Goal: Information Seeking & Learning: Learn about a topic

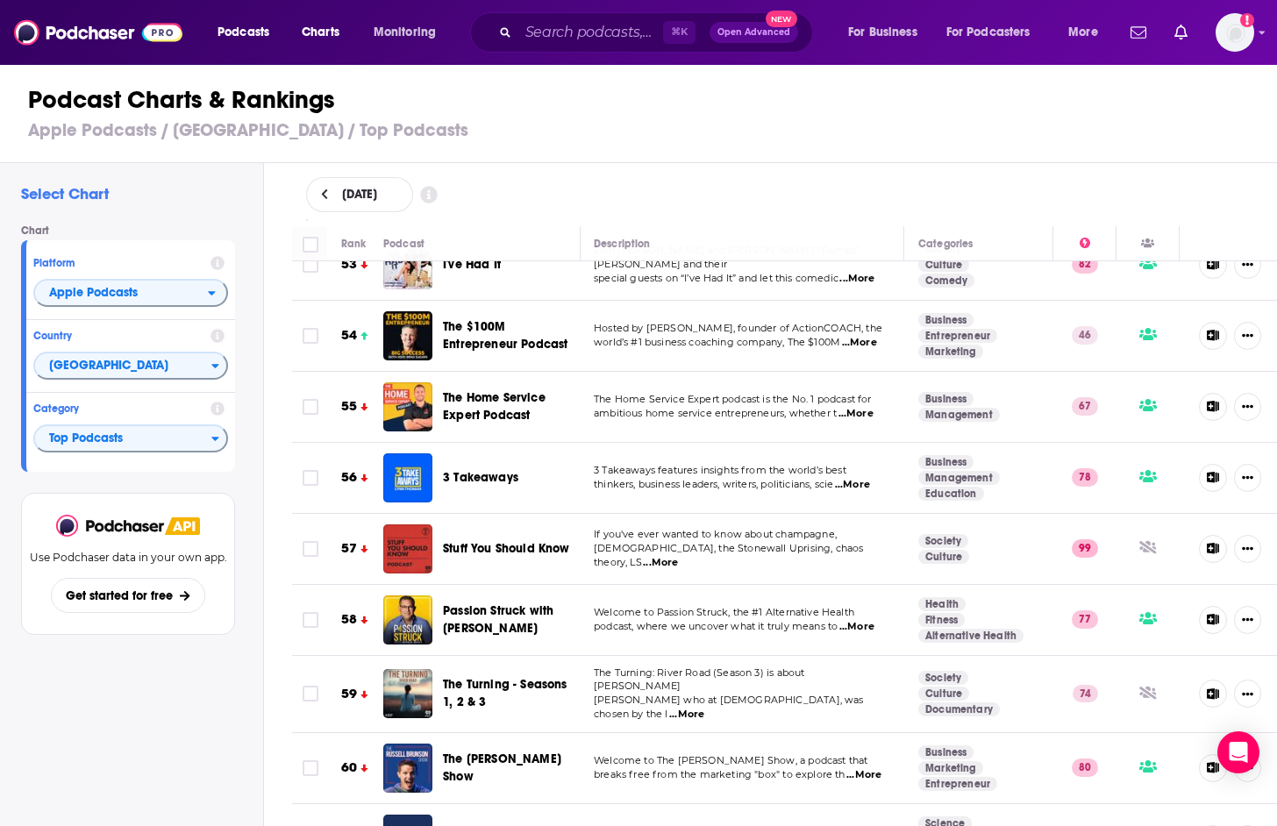
scroll to position [3937, 1]
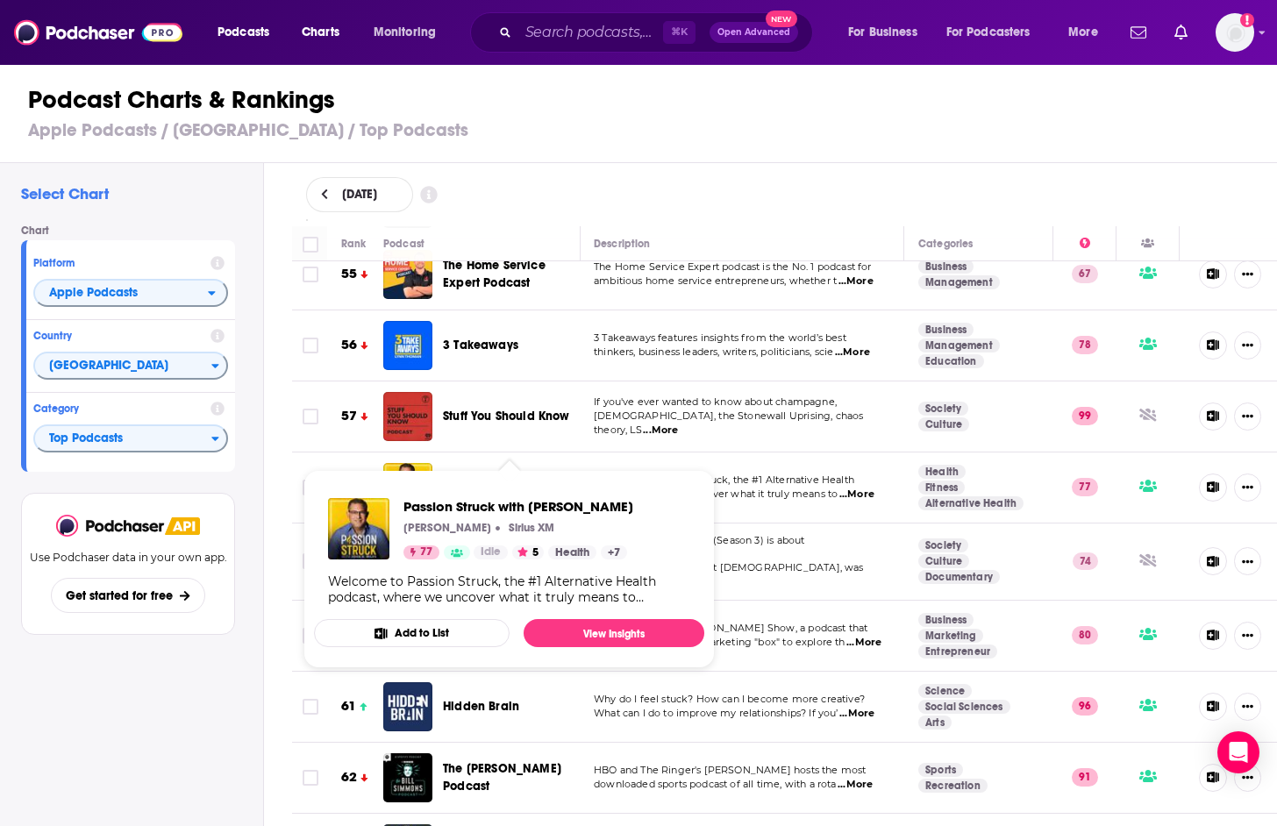
click at [468, 471] on span "Passion Struck with [PERSON_NAME]" at bounding box center [498, 487] width 111 height 32
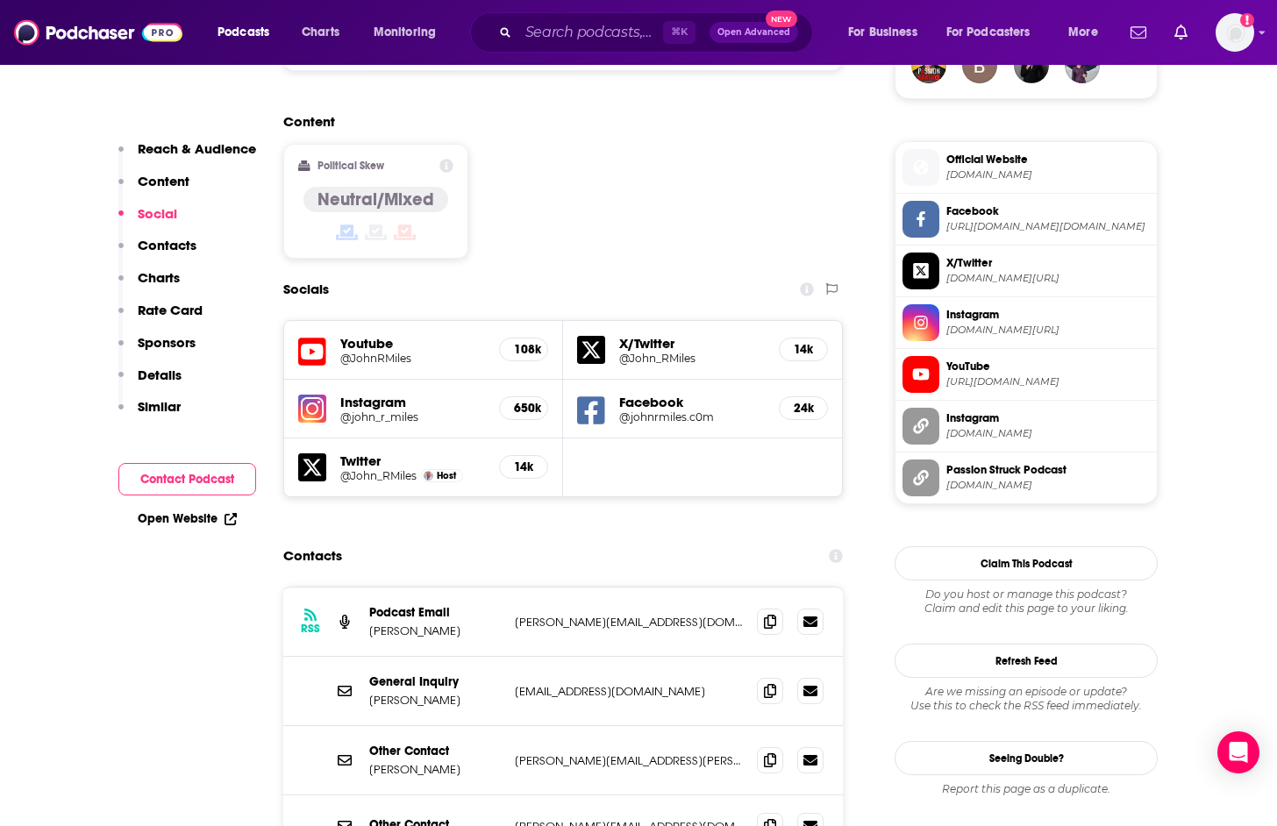
scroll to position [1457, 0]
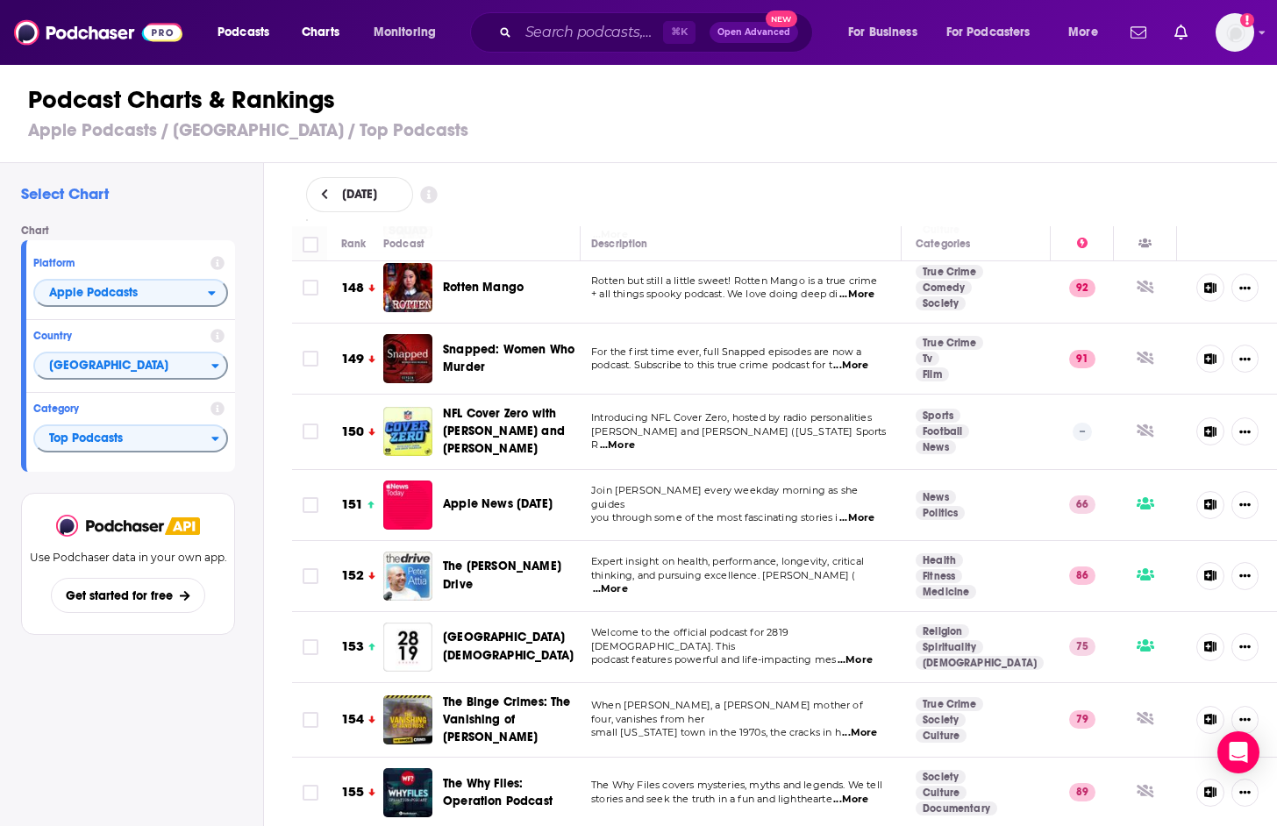
scroll to position [10739, 4]
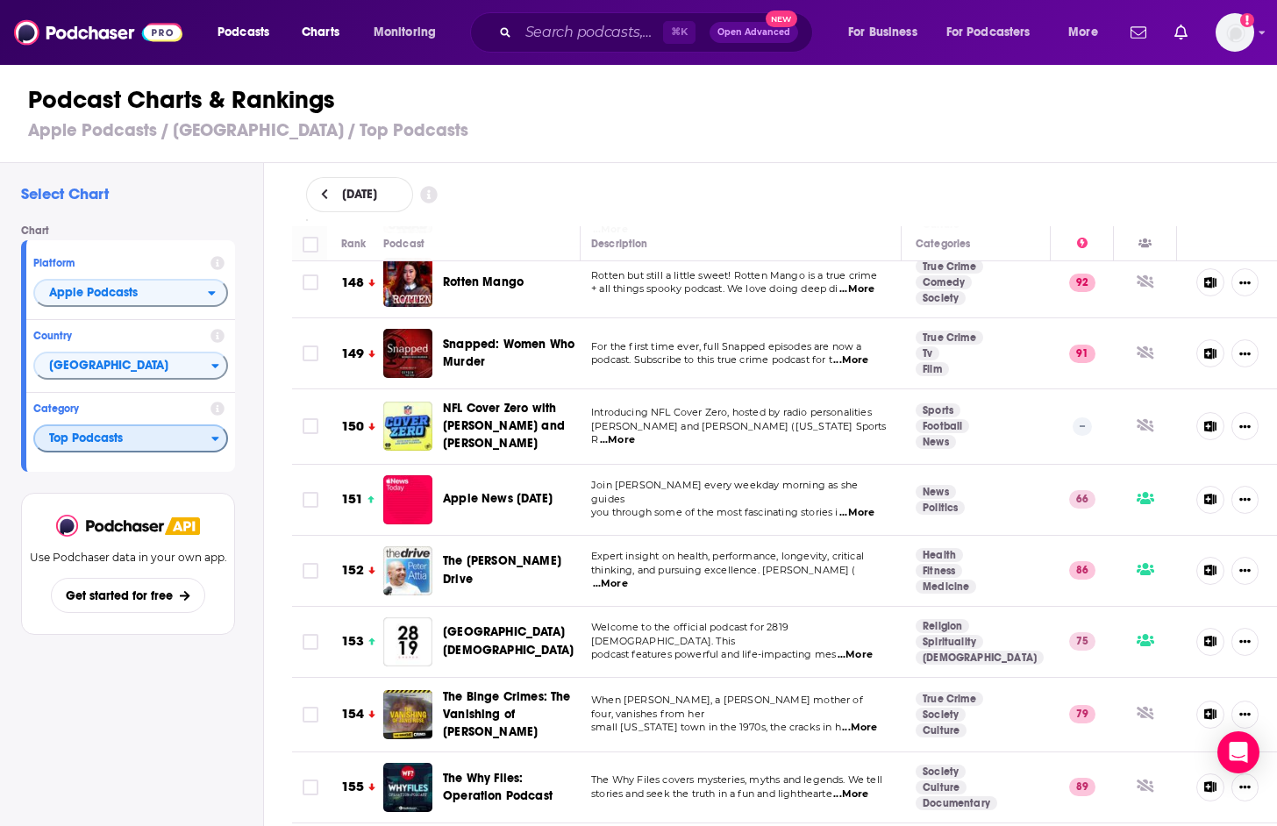
click at [112, 433] on span "Top Podcasts" at bounding box center [123, 440] width 176 height 30
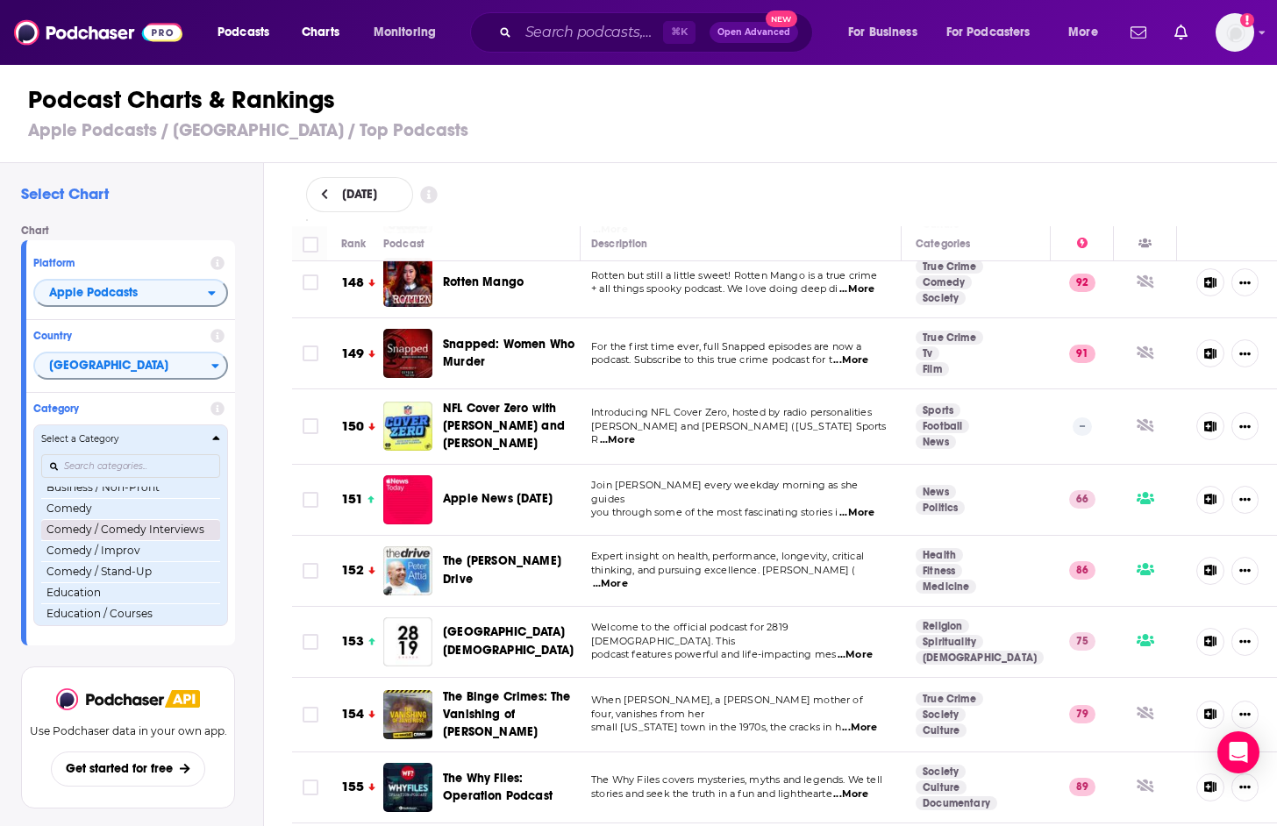
scroll to position [299, 0]
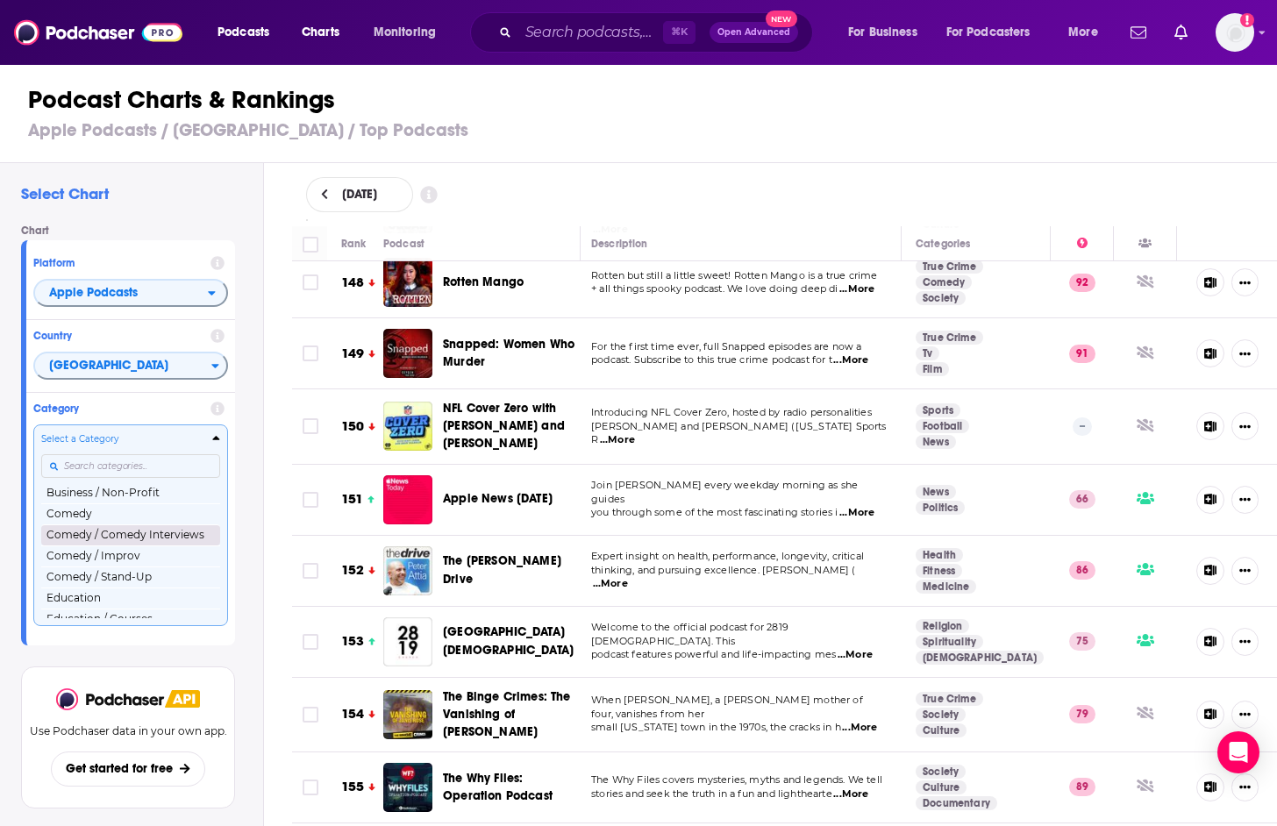
click at [110, 535] on button "Comedy / Comedy Interviews" at bounding box center [130, 535] width 179 height 21
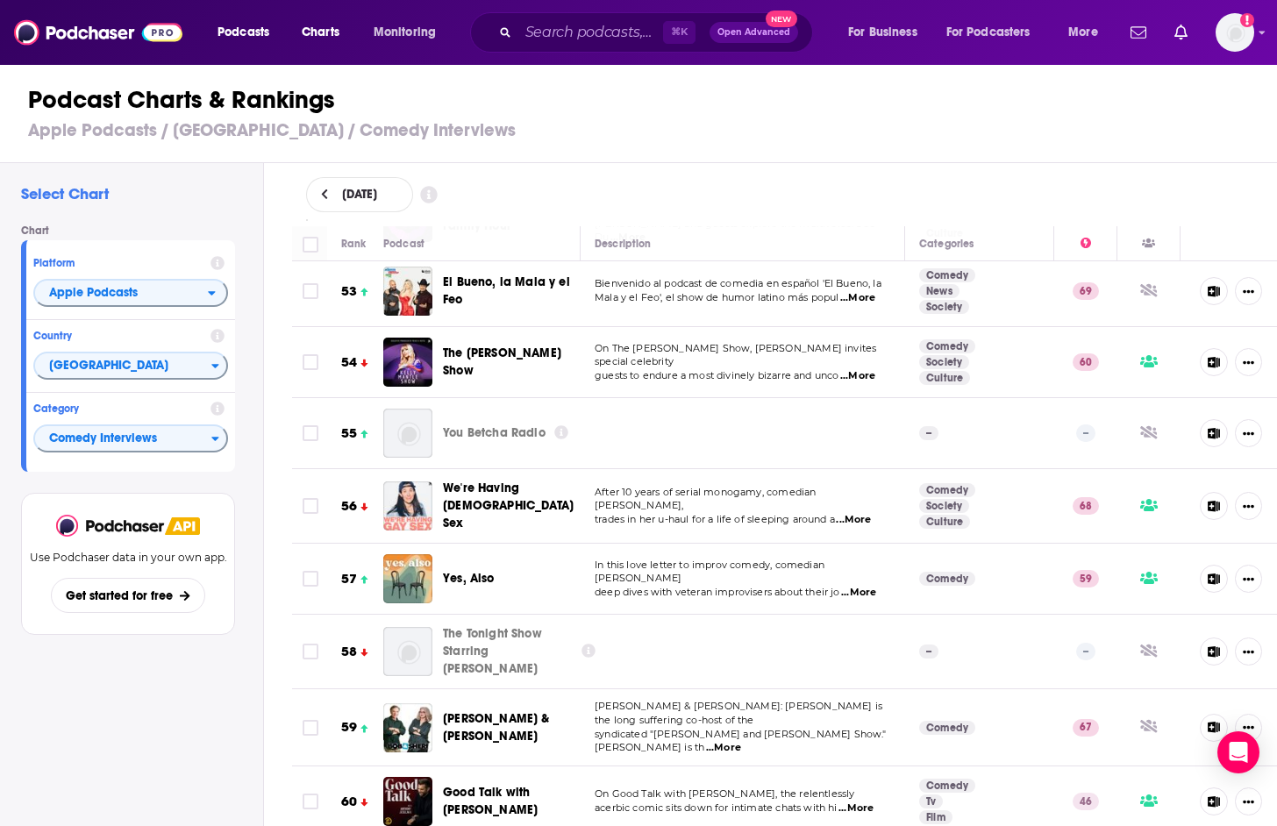
scroll to position [3974, 0]
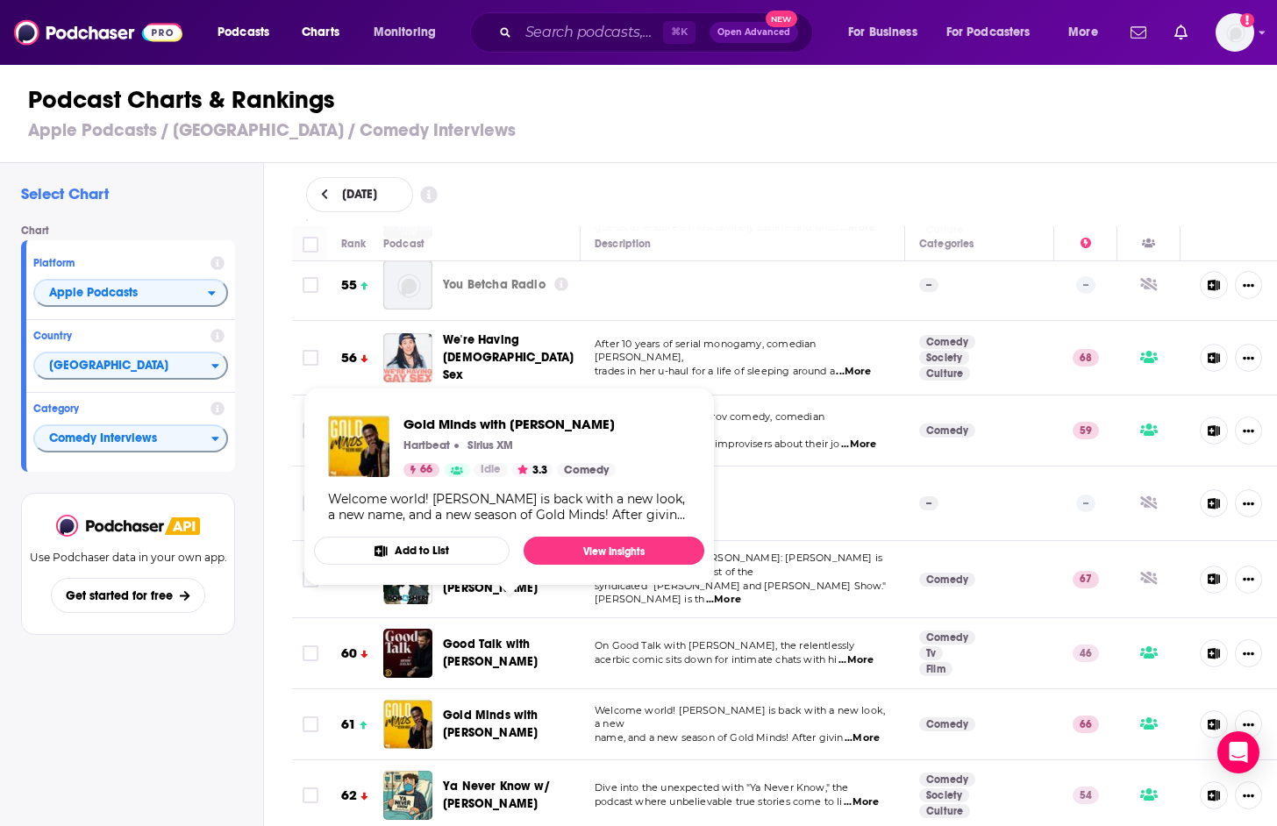
click at [518, 708] on span "Gold Minds with [PERSON_NAME]" at bounding box center [491, 724] width 96 height 32
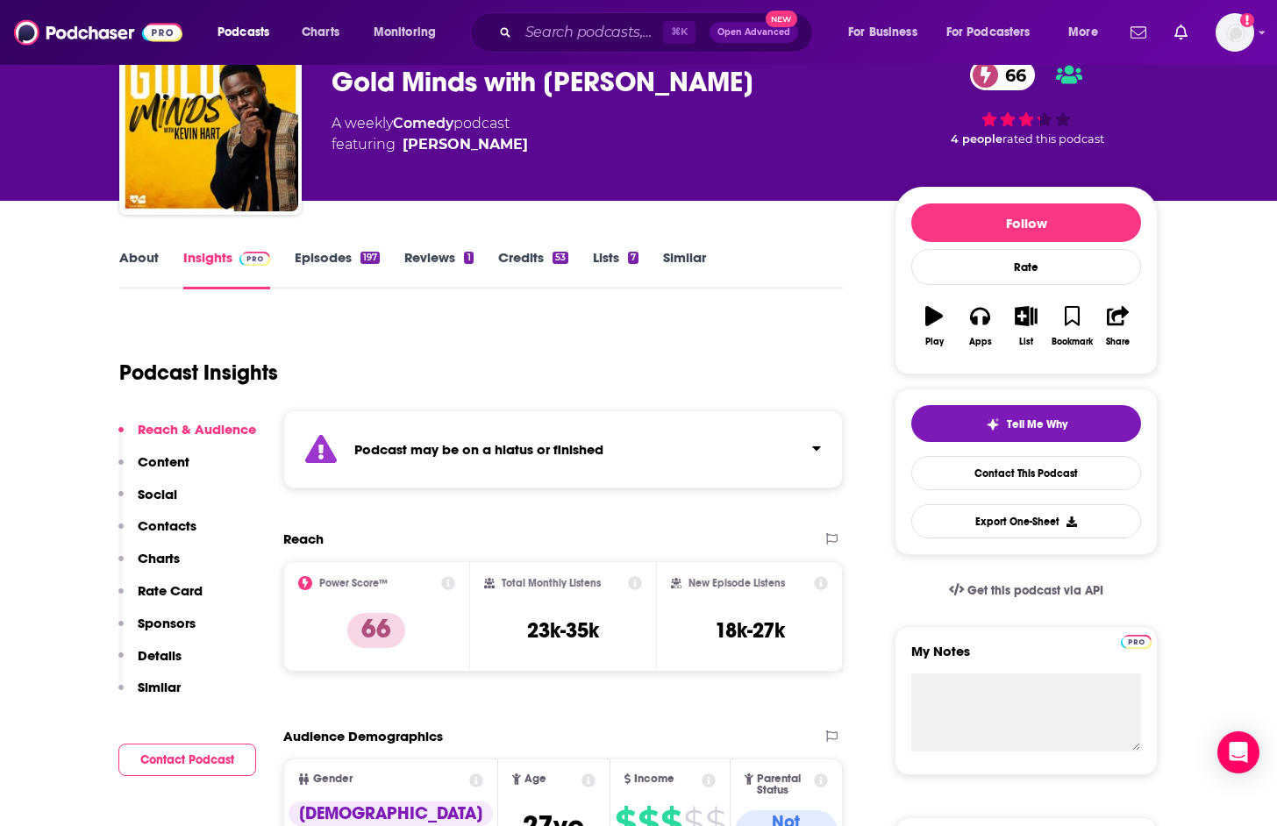
scroll to position [87, 0]
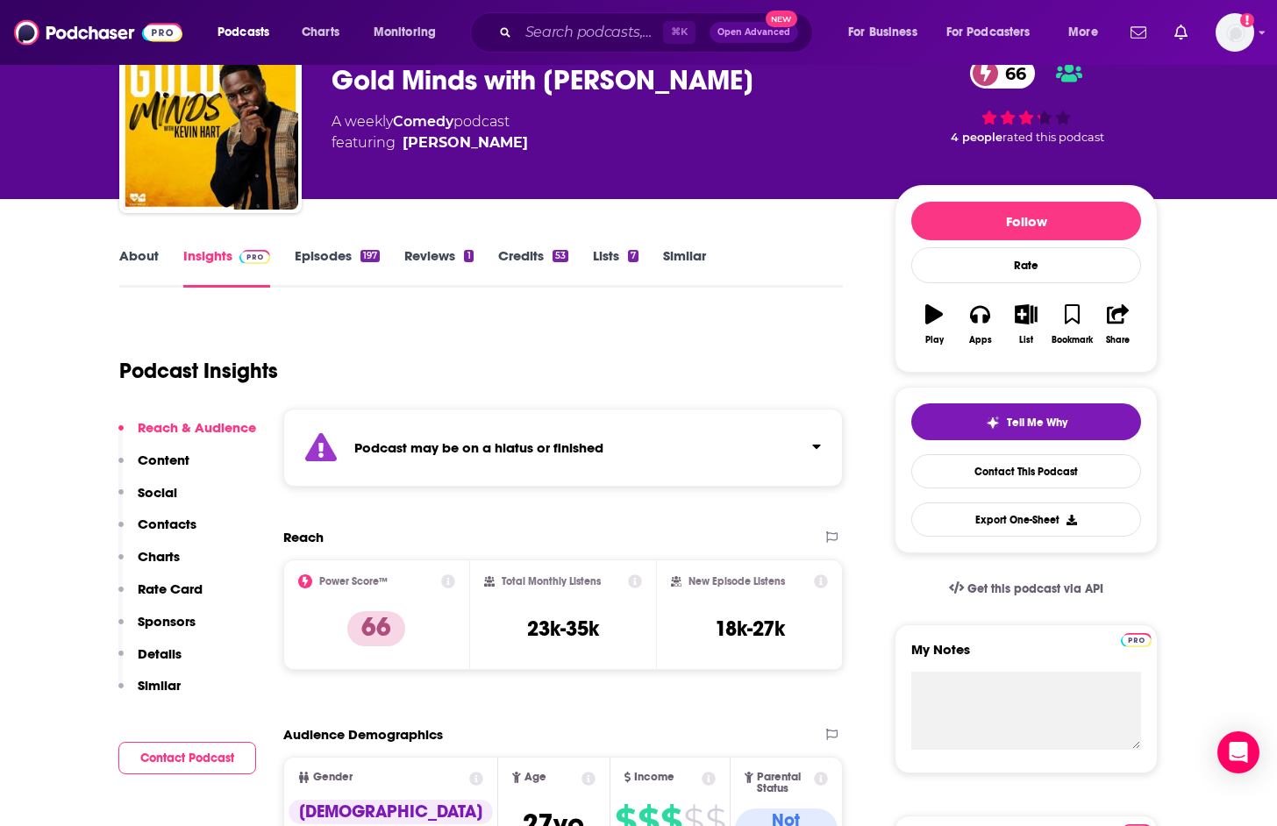
click at [333, 255] on link "Episodes 197" at bounding box center [337, 267] width 85 height 40
